Goal: Transaction & Acquisition: Purchase product/service

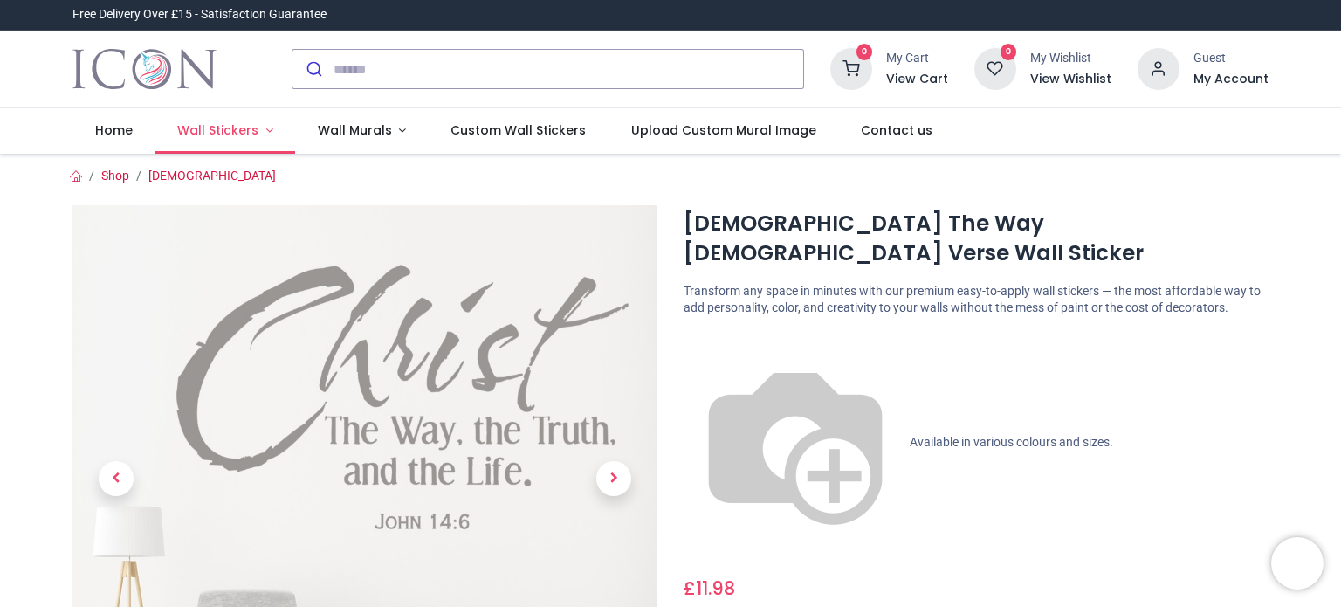
click at [262, 131] on link "Wall Stickers" at bounding box center [225, 130] width 141 height 45
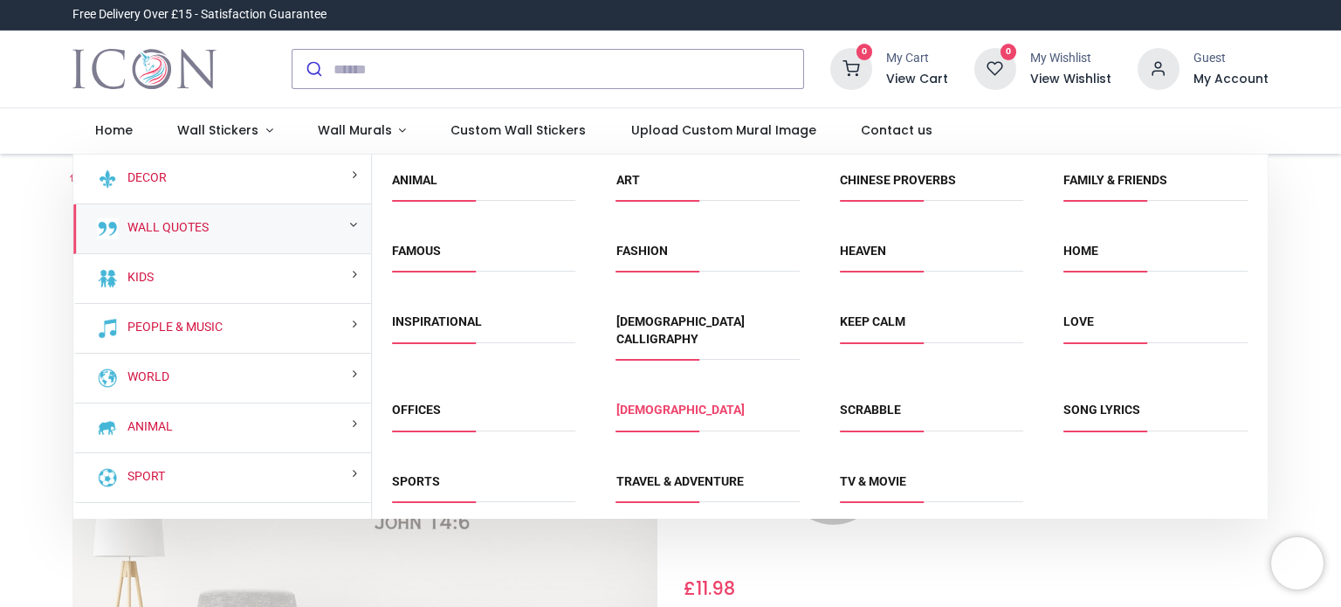
click at [643, 403] on link "[DEMOGRAPHIC_DATA]" at bounding box center [681, 410] width 128 height 14
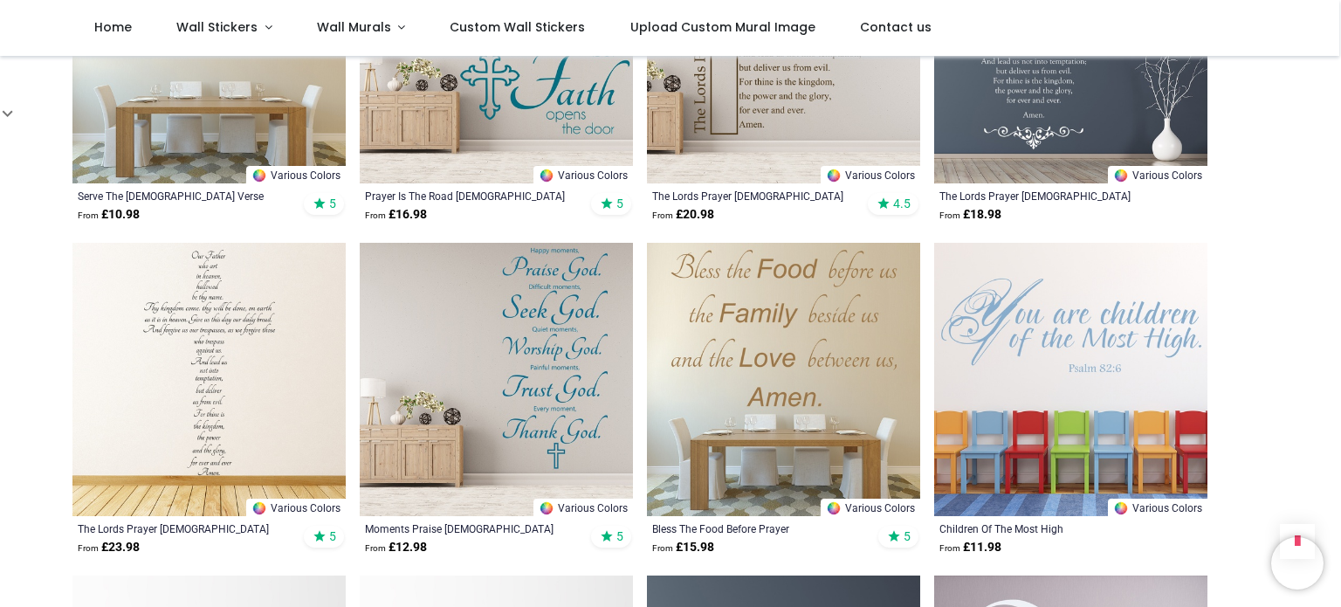
scroll to position [1593, 0]
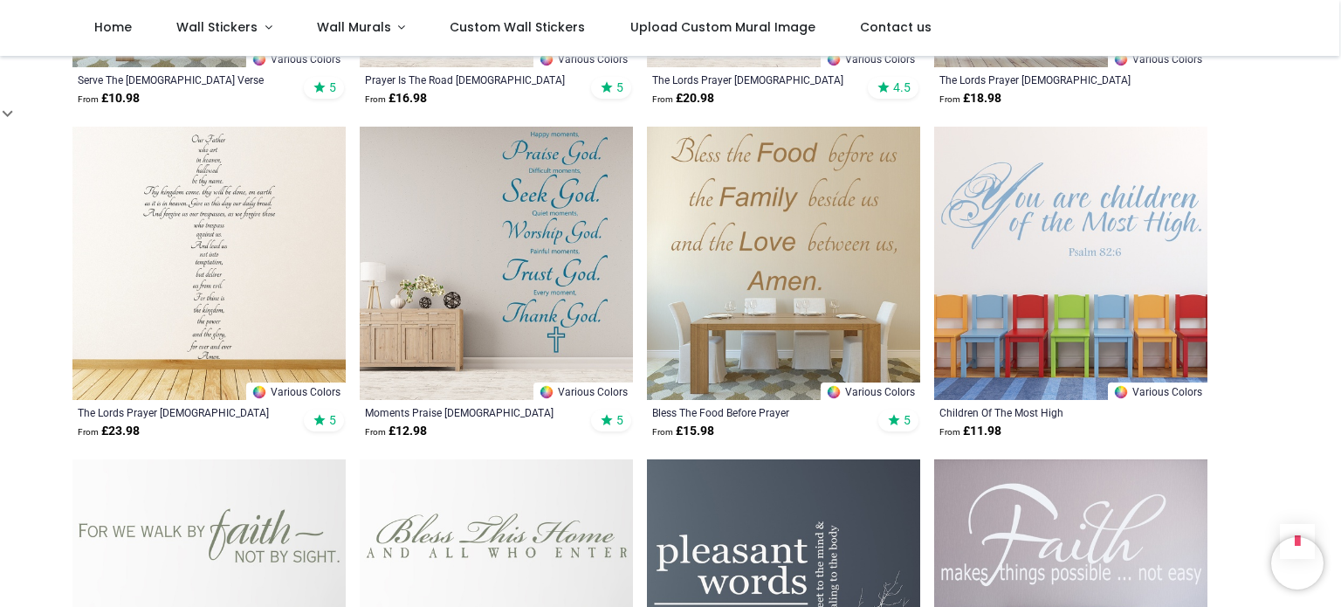
drag, startPoint x: 1338, startPoint y: 226, endPoint x: 1340, endPoint y: 308, distance: 82.1
click at [1340, 308] on div "Login • Register Home Wall Stickers" at bounding box center [670, 303] width 1341 height 607
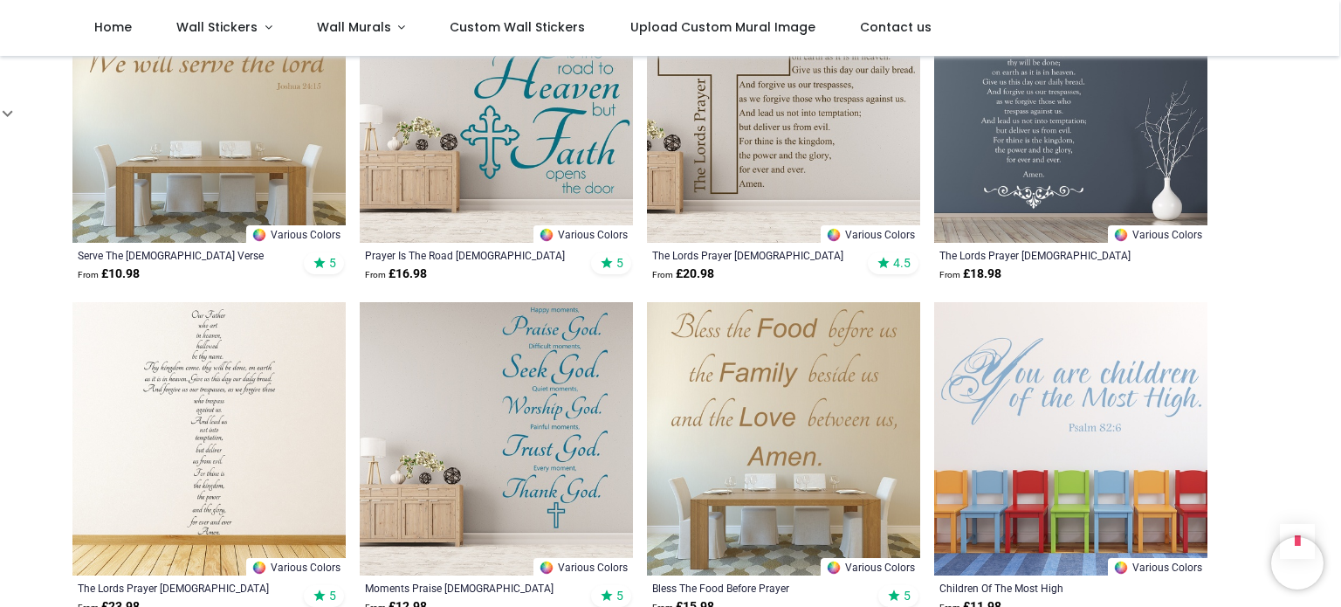
scroll to position [1433, 0]
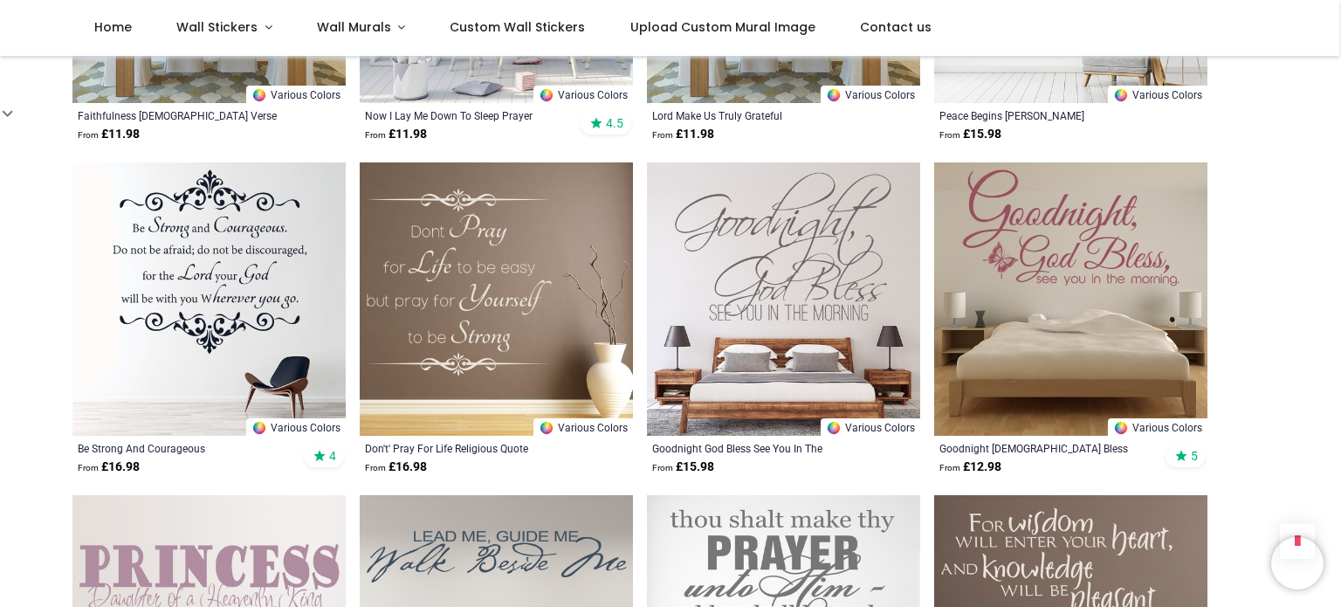
scroll to position [4332, 0]
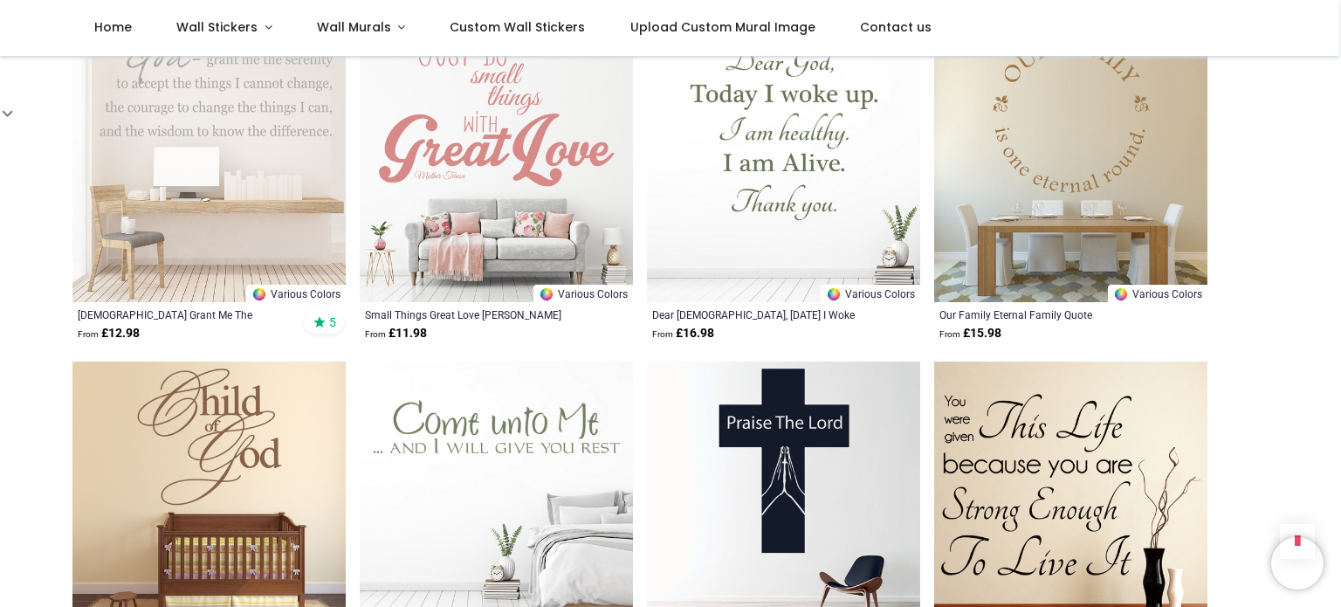
scroll to position [6367, 0]
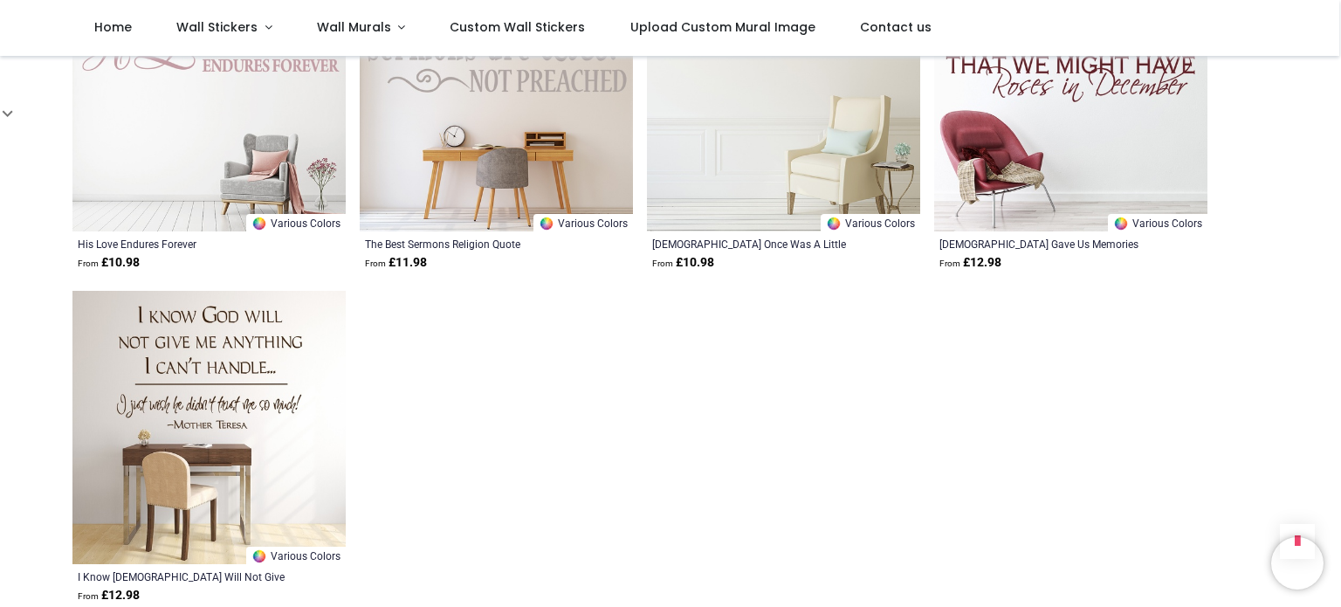
scroll to position [9095, 0]
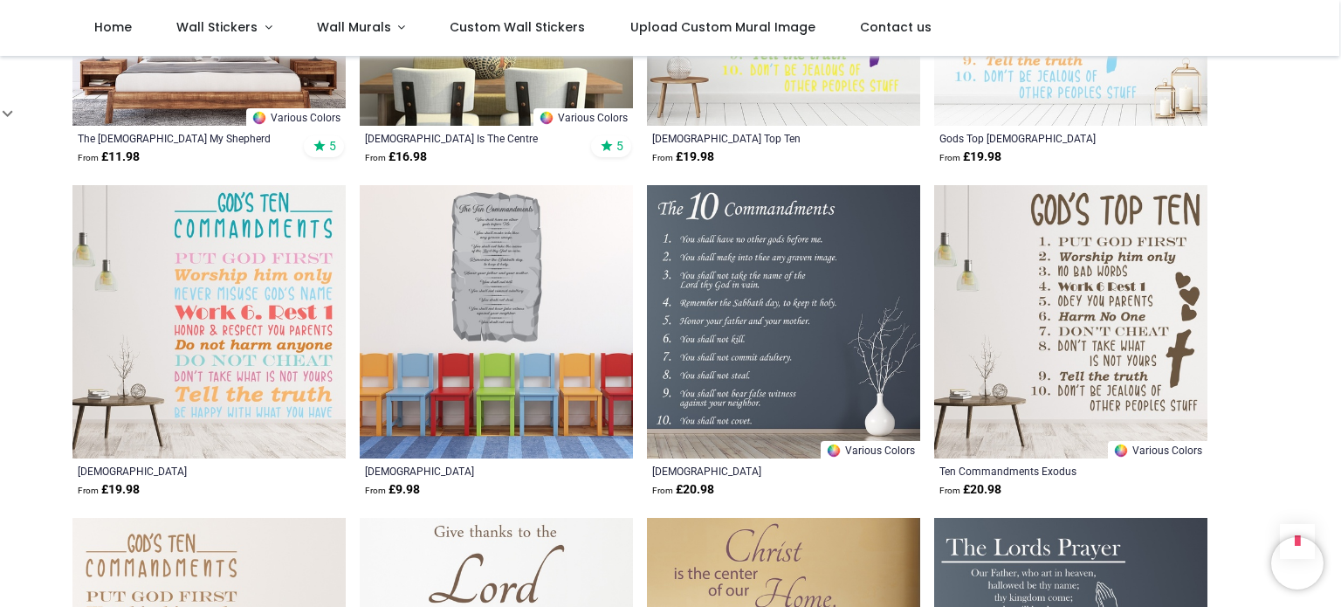
scroll to position [2652, 0]
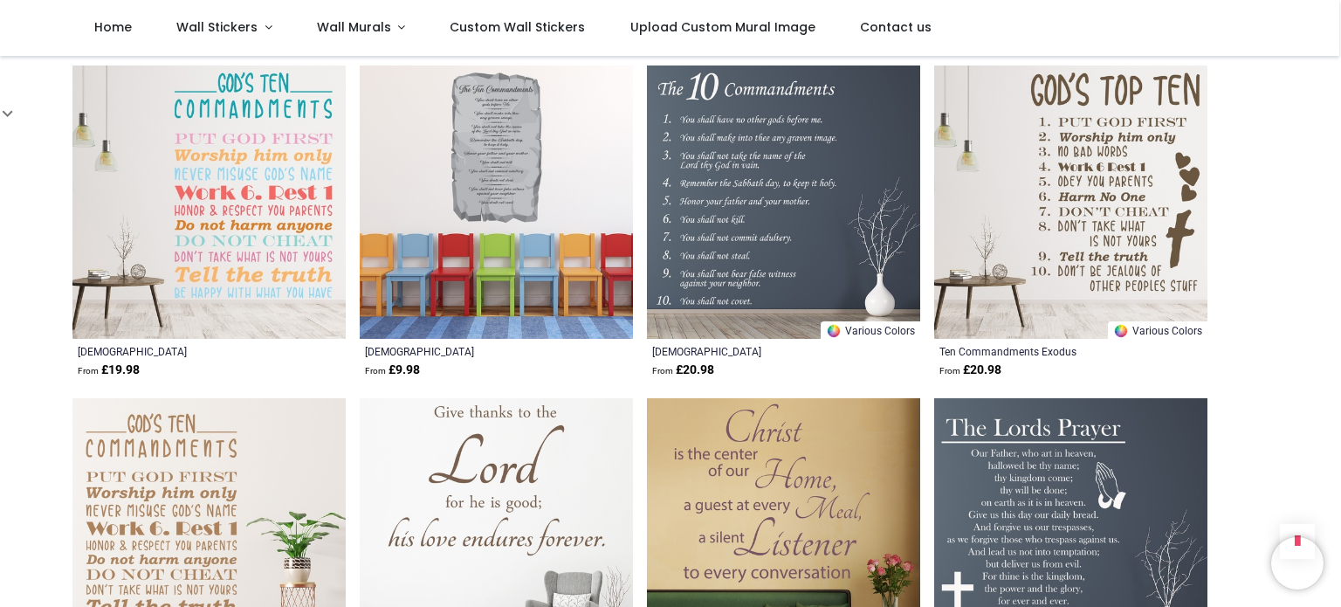
click at [1341, 174] on div "Login • Register Home Wall Stickers" at bounding box center [670, 303] width 1341 height 607
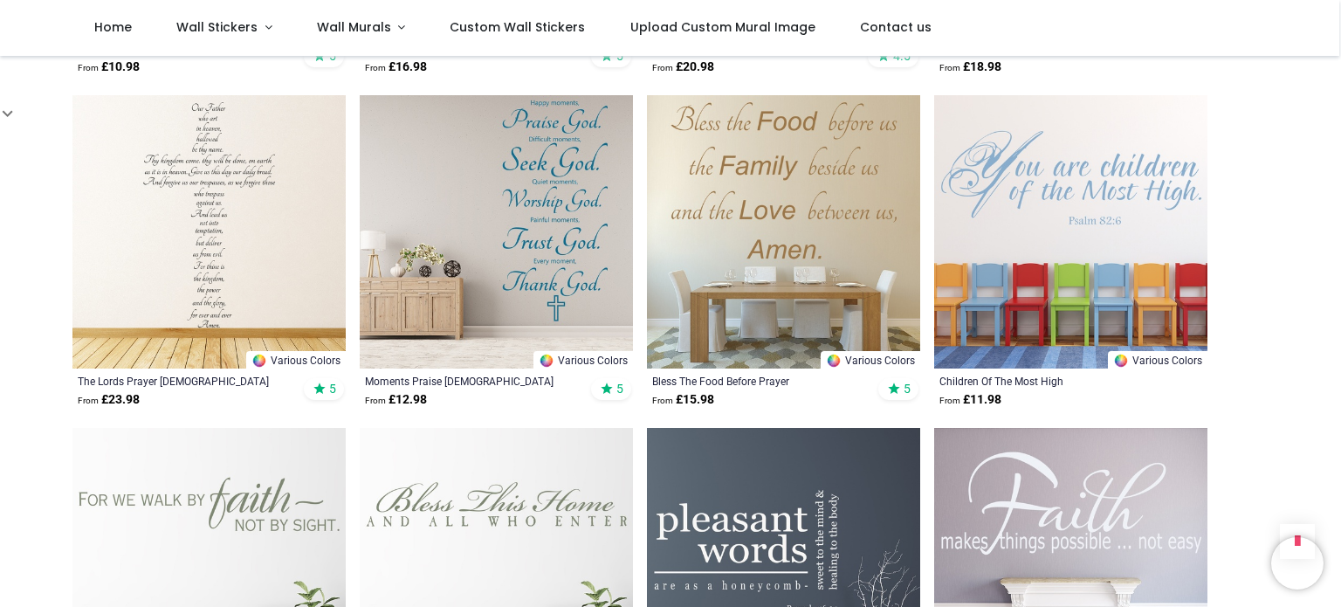
scroll to position [1565, 0]
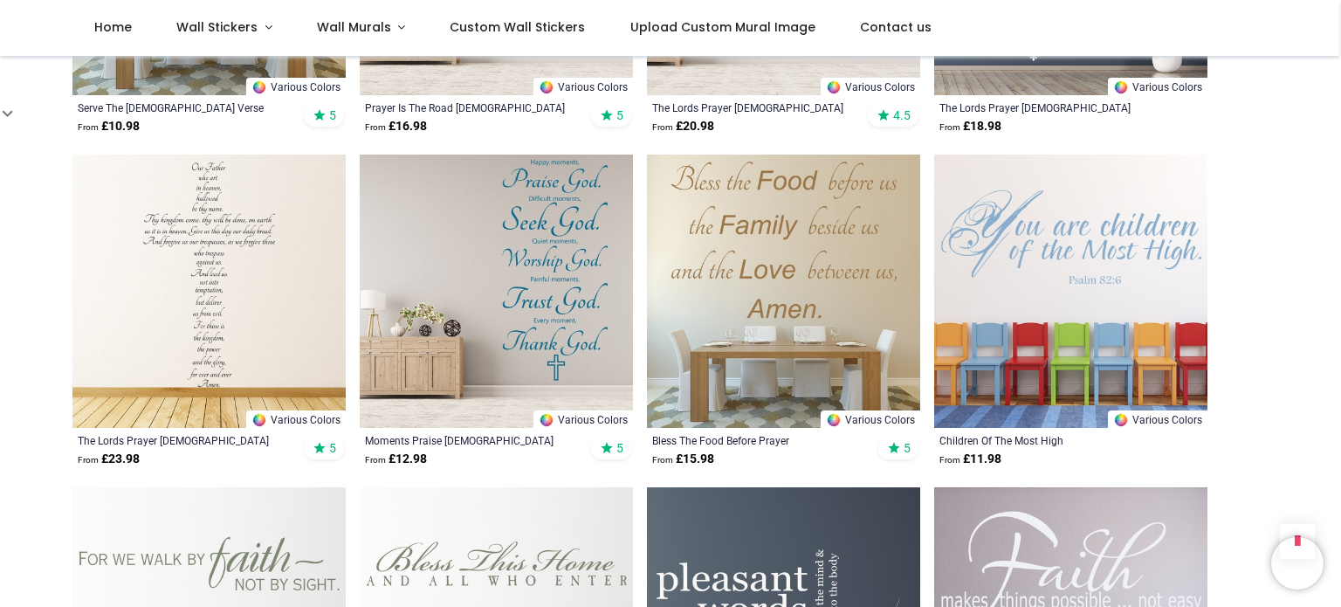
click at [551, 279] on img at bounding box center [496, 291] width 273 height 273
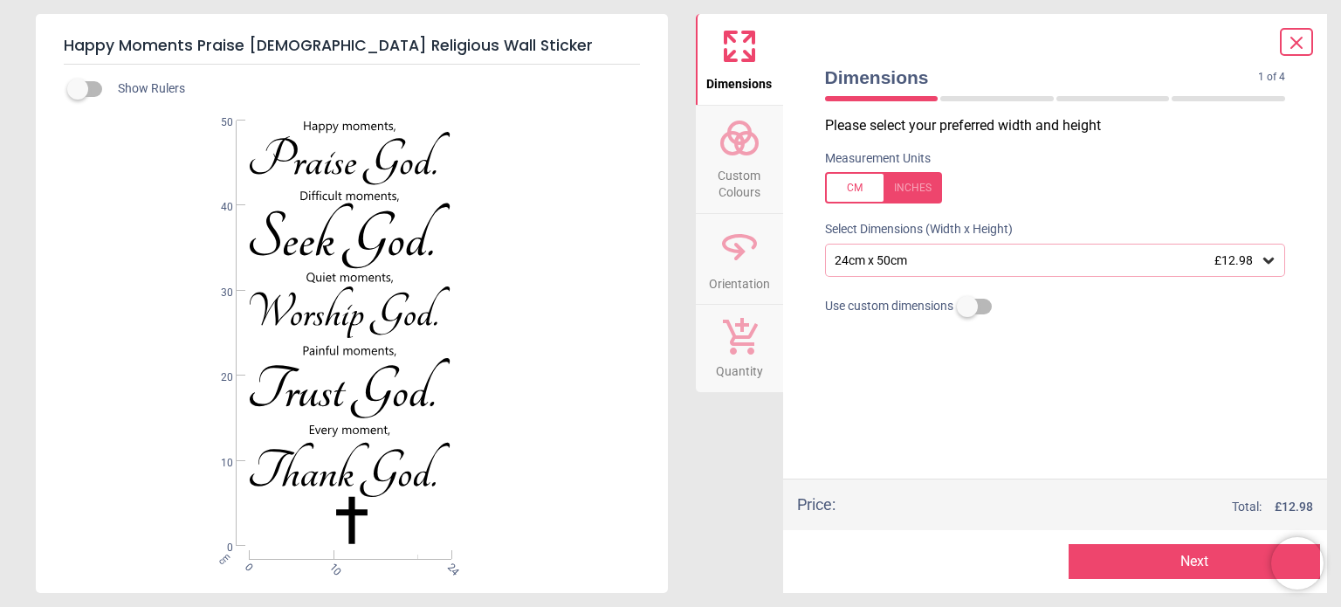
click at [1265, 260] on icon at bounding box center [1269, 261] width 10 height 6
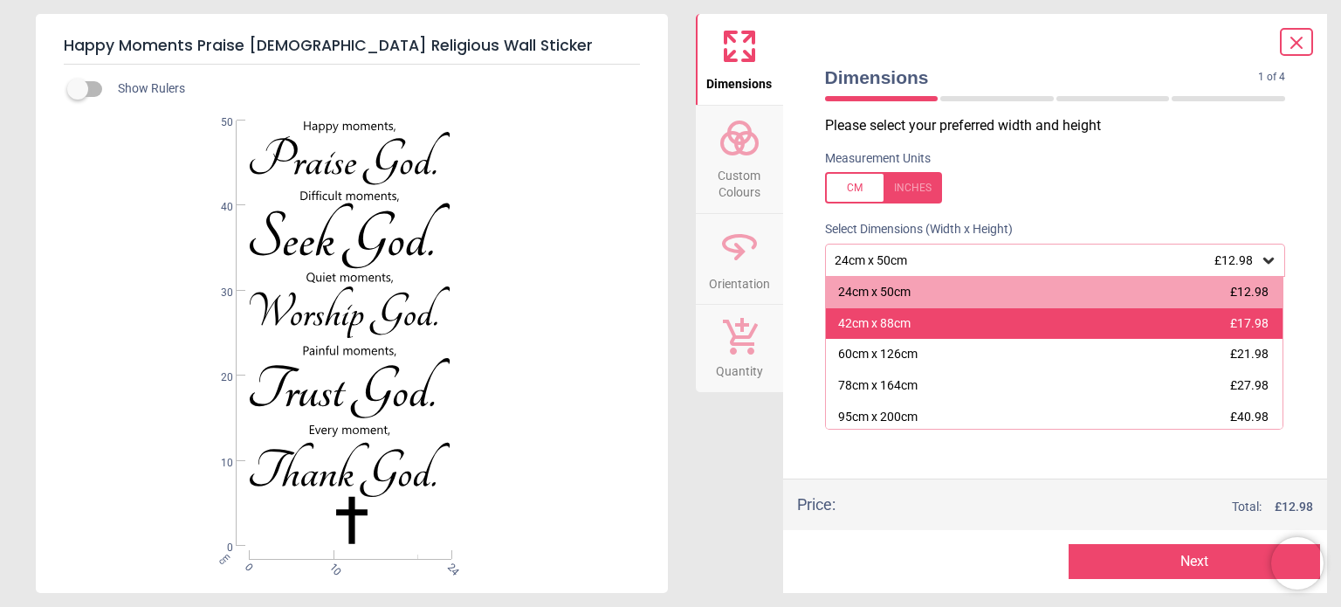
click at [1037, 325] on div "42cm x 88cm £17.98" at bounding box center [1055, 323] width 458 height 31
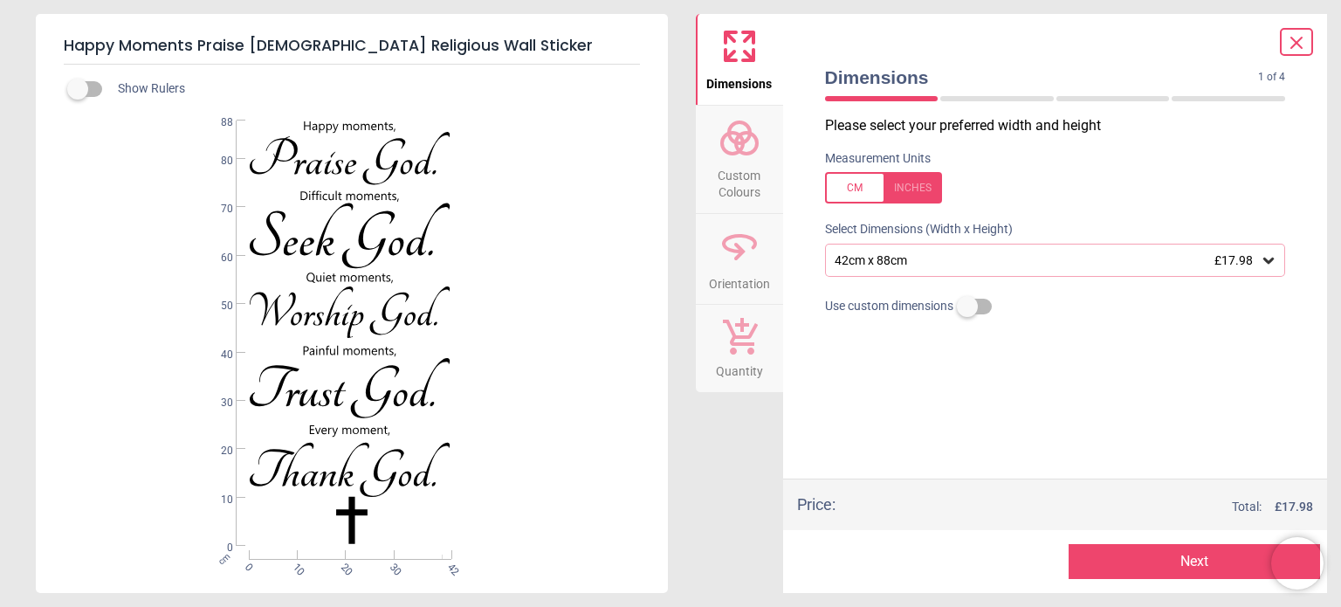
click at [1265, 258] on icon at bounding box center [1268, 260] width 17 height 17
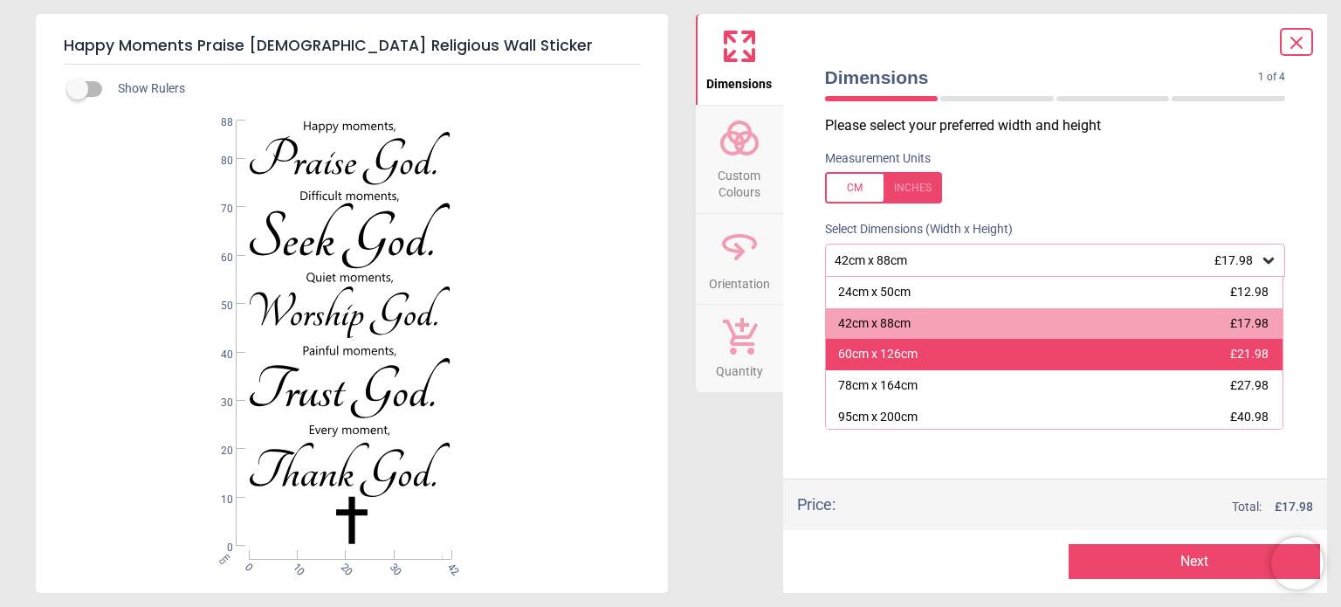
click at [989, 348] on div "60cm x 126cm £21.98" at bounding box center [1055, 354] width 458 height 31
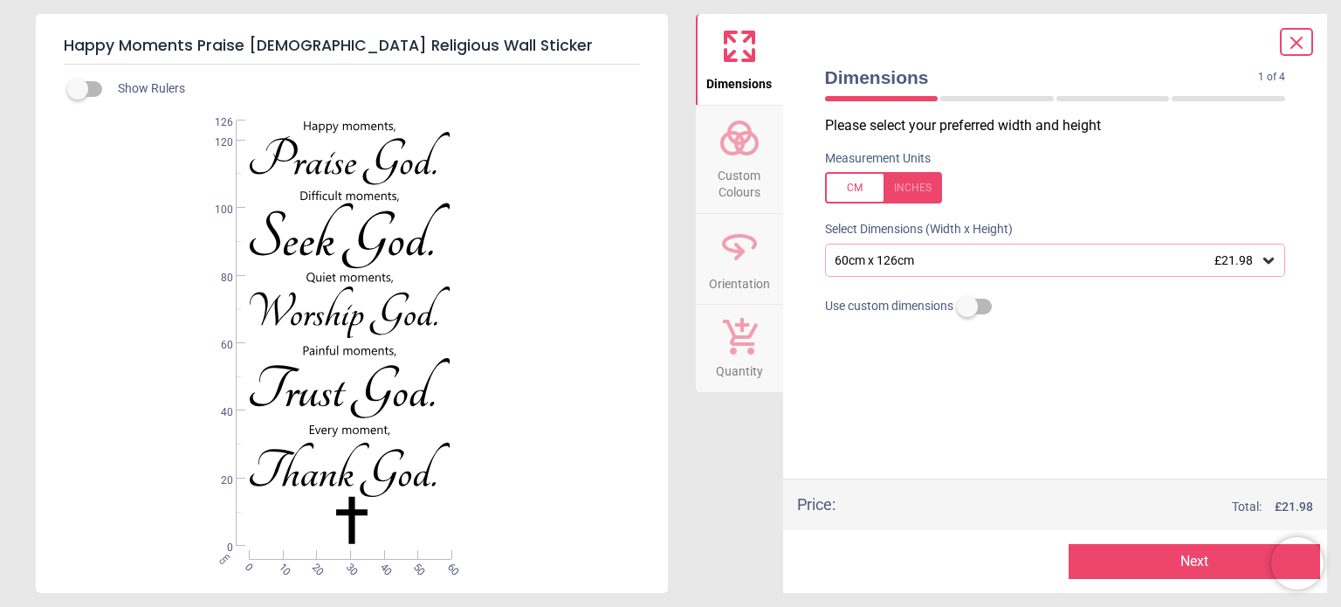
click at [78, 89] on label at bounding box center [78, 89] width 0 height 0
click at [1268, 264] on icon at bounding box center [1269, 261] width 10 height 6
